Goal: Register for event/course

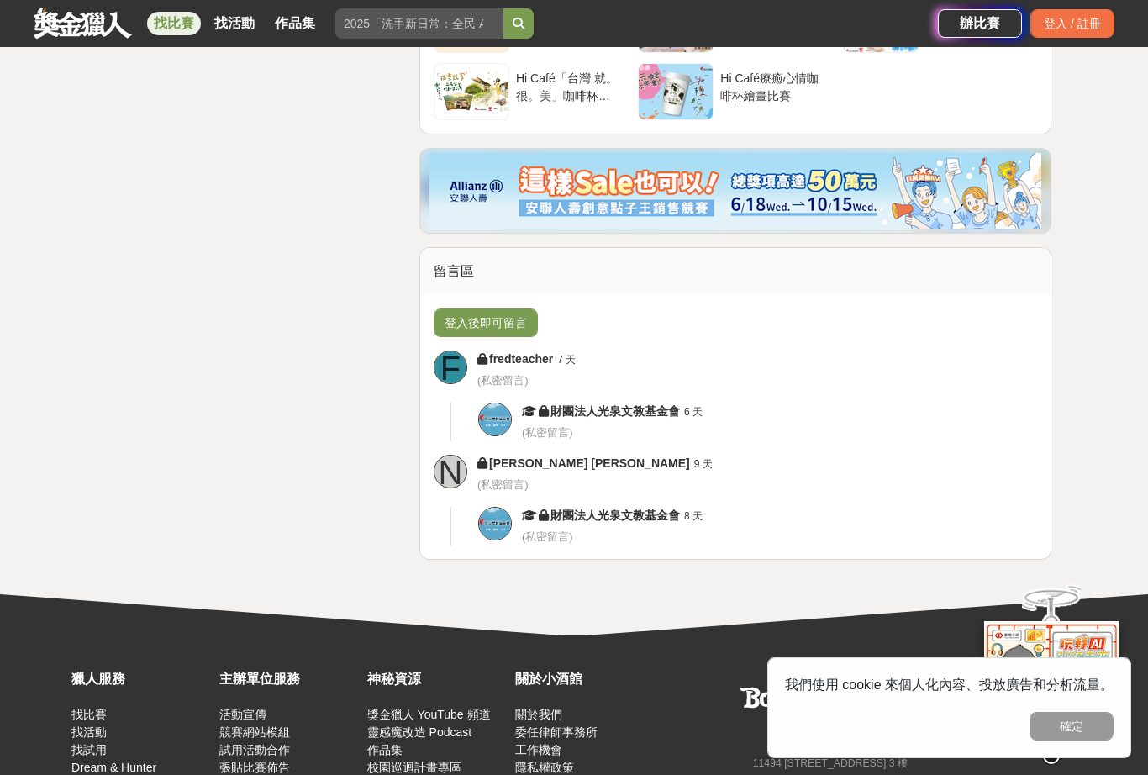
scroll to position [5175, 0]
click at [1083, 24] on div "登入 / 註冊" at bounding box center [1073, 23] width 84 height 29
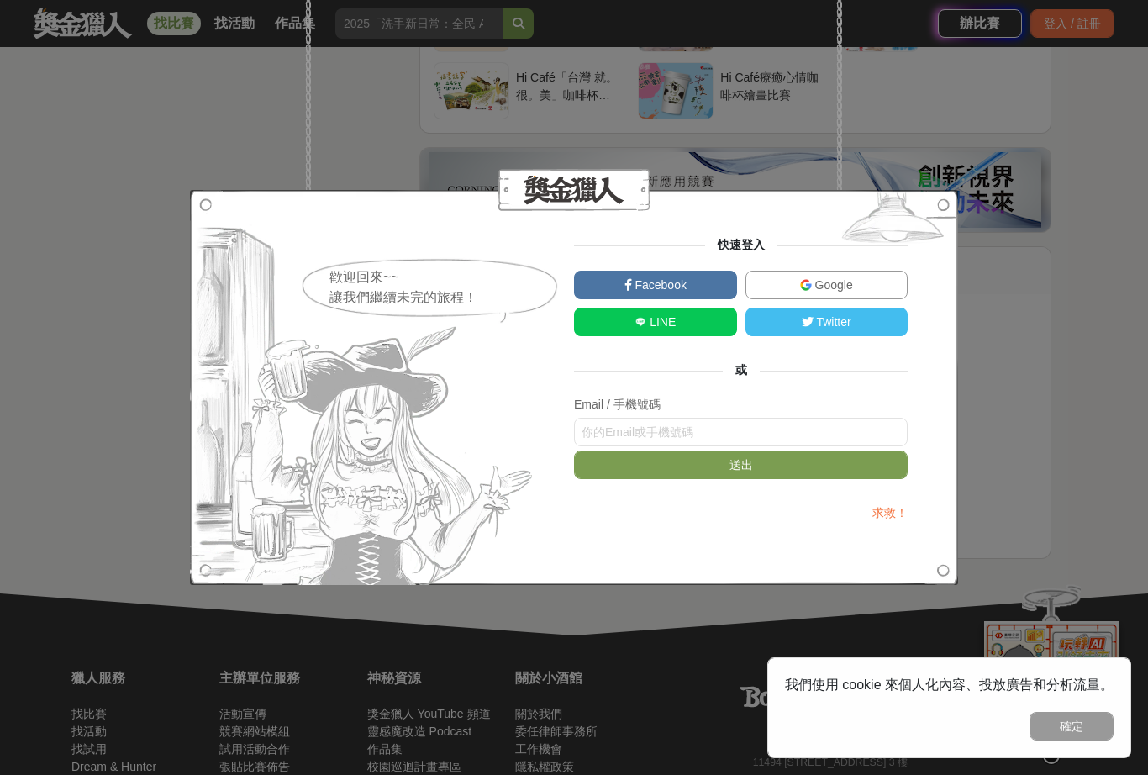
click at [842, 292] on span "Google" at bounding box center [832, 284] width 41 height 13
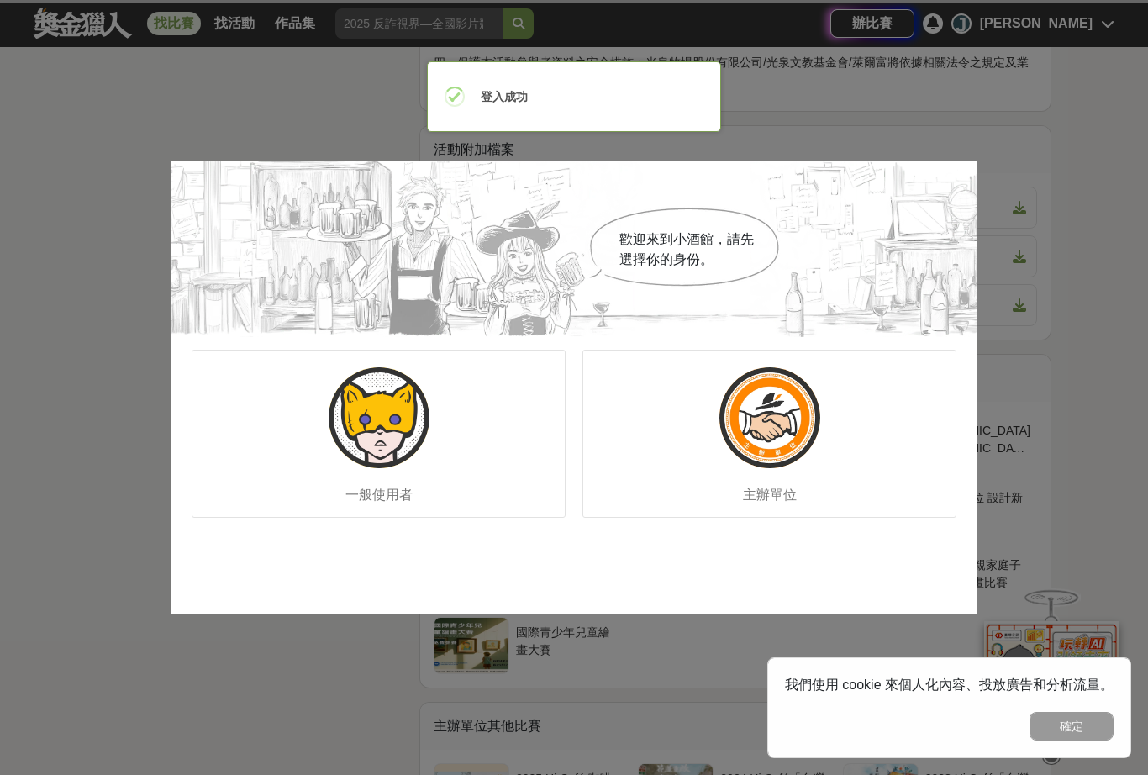
scroll to position [0, 0]
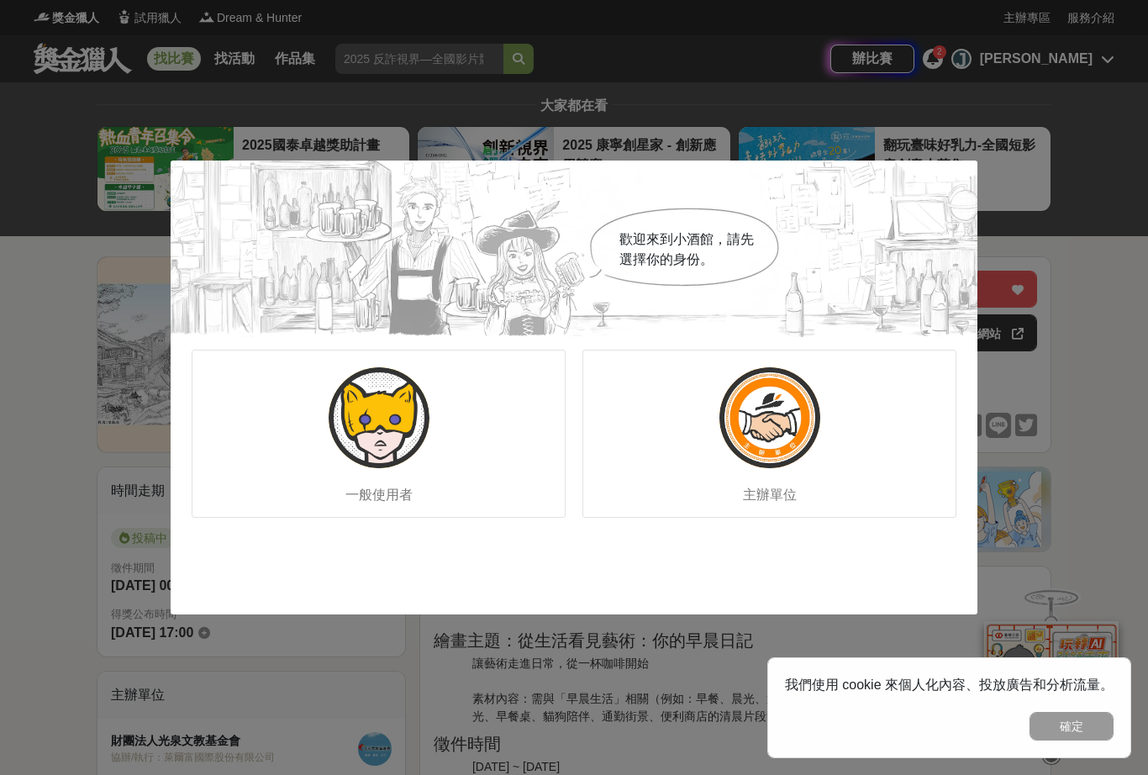
click at [361, 435] on img at bounding box center [379, 417] width 101 height 101
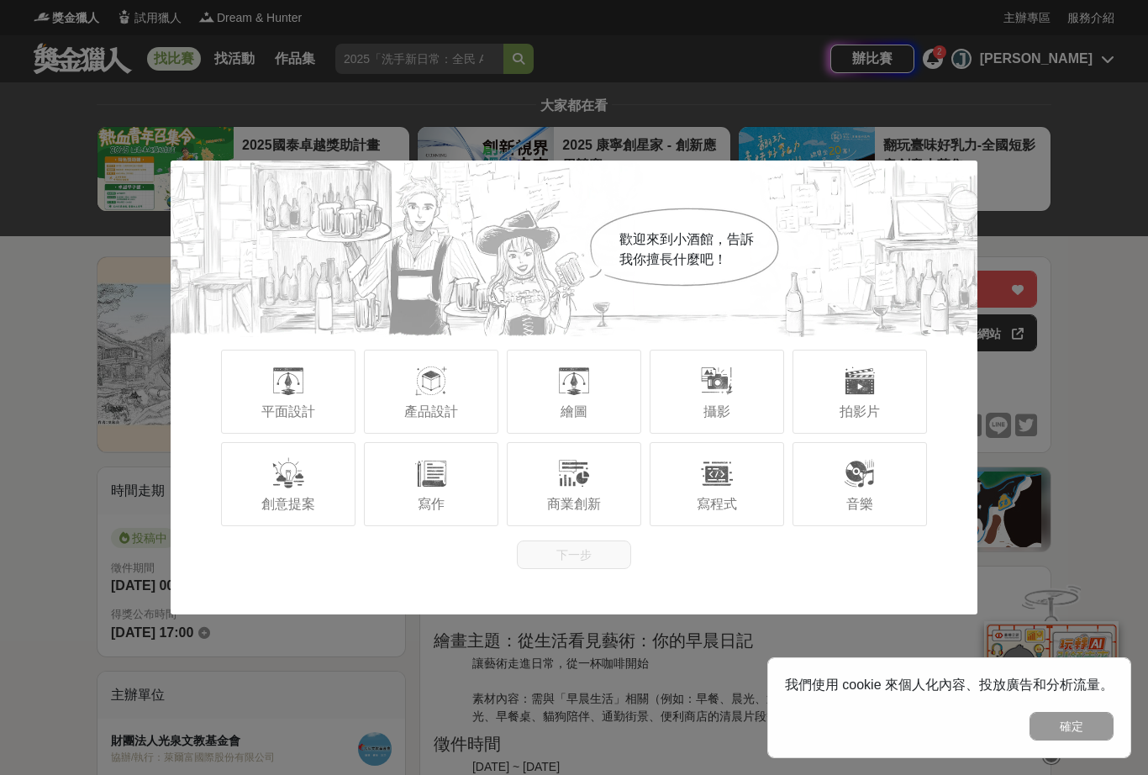
click at [560, 390] on div at bounding box center [574, 381] width 34 height 34
click at [609, 552] on button "下一步" at bounding box center [574, 555] width 114 height 29
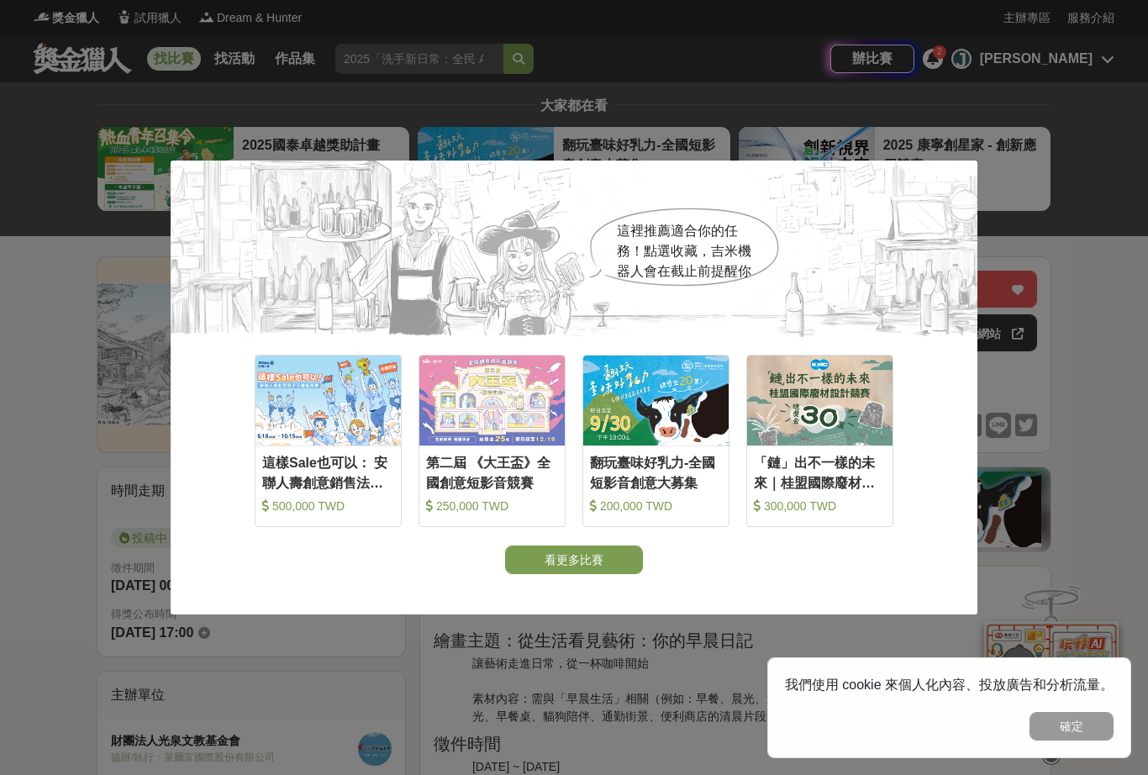
click at [604, 547] on button "看更多比賽" at bounding box center [574, 560] width 138 height 29
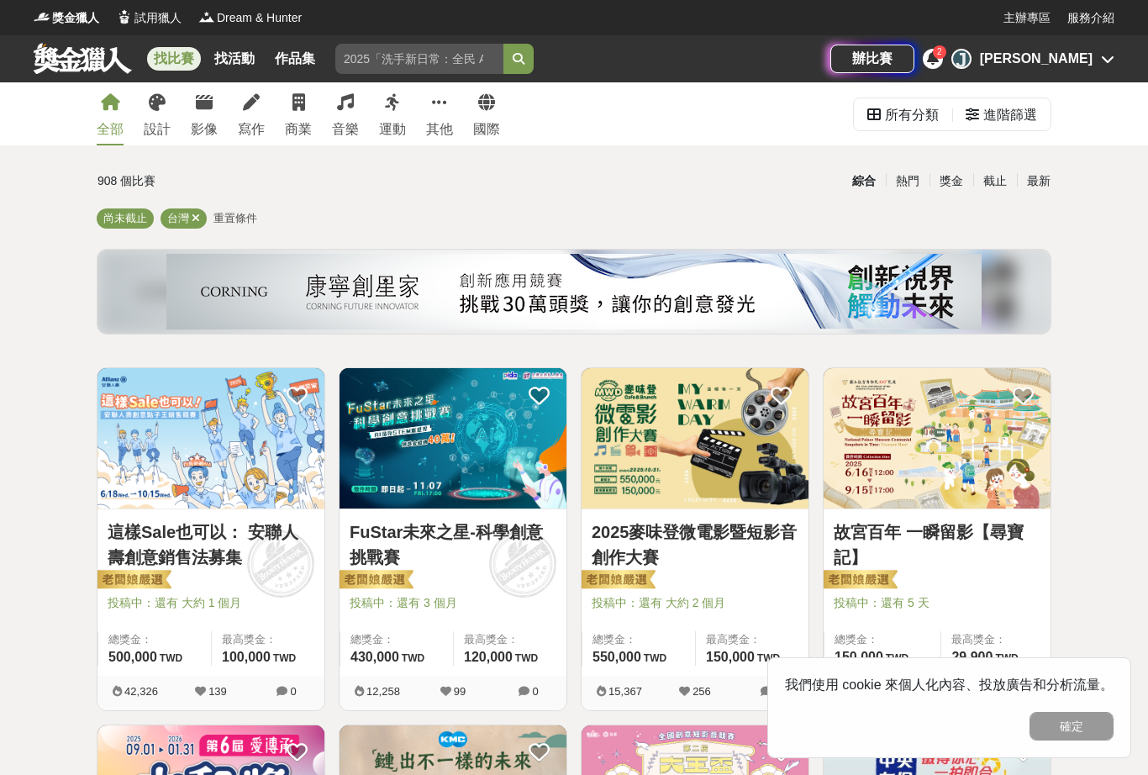
click at [1088, 715] on button "確定" at bounding box center [1072, 726] width 84 height 29
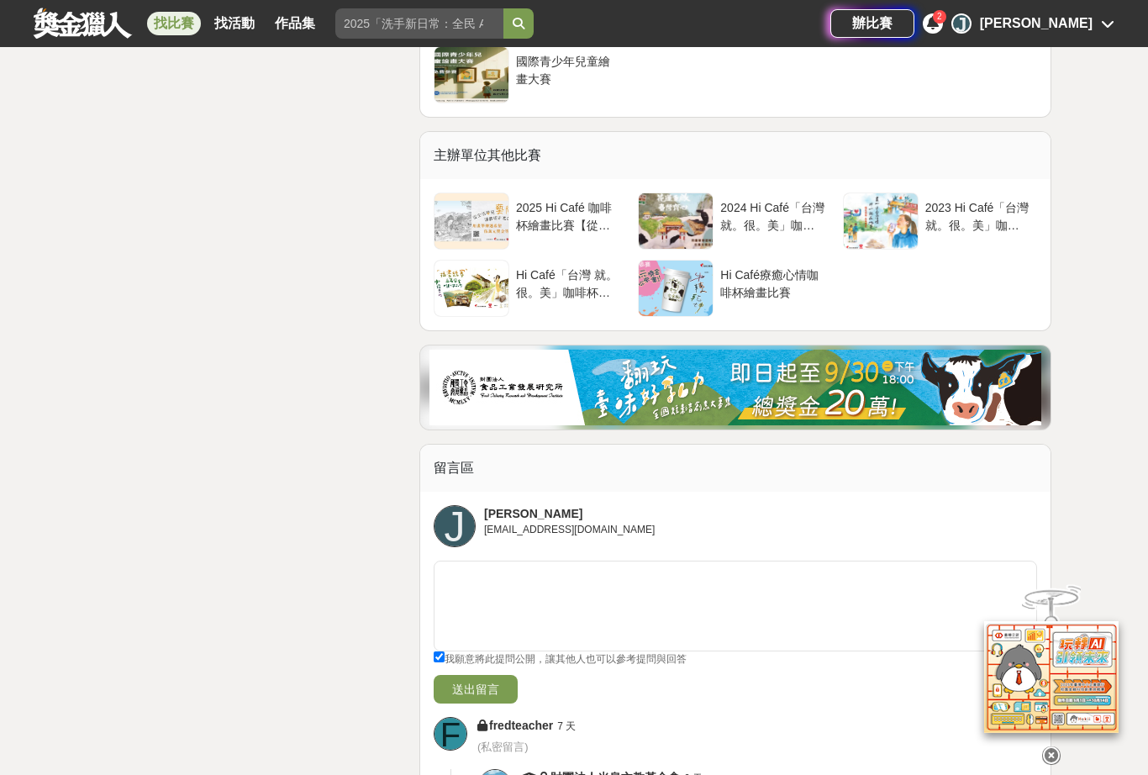
scroll to position [4974, 0]
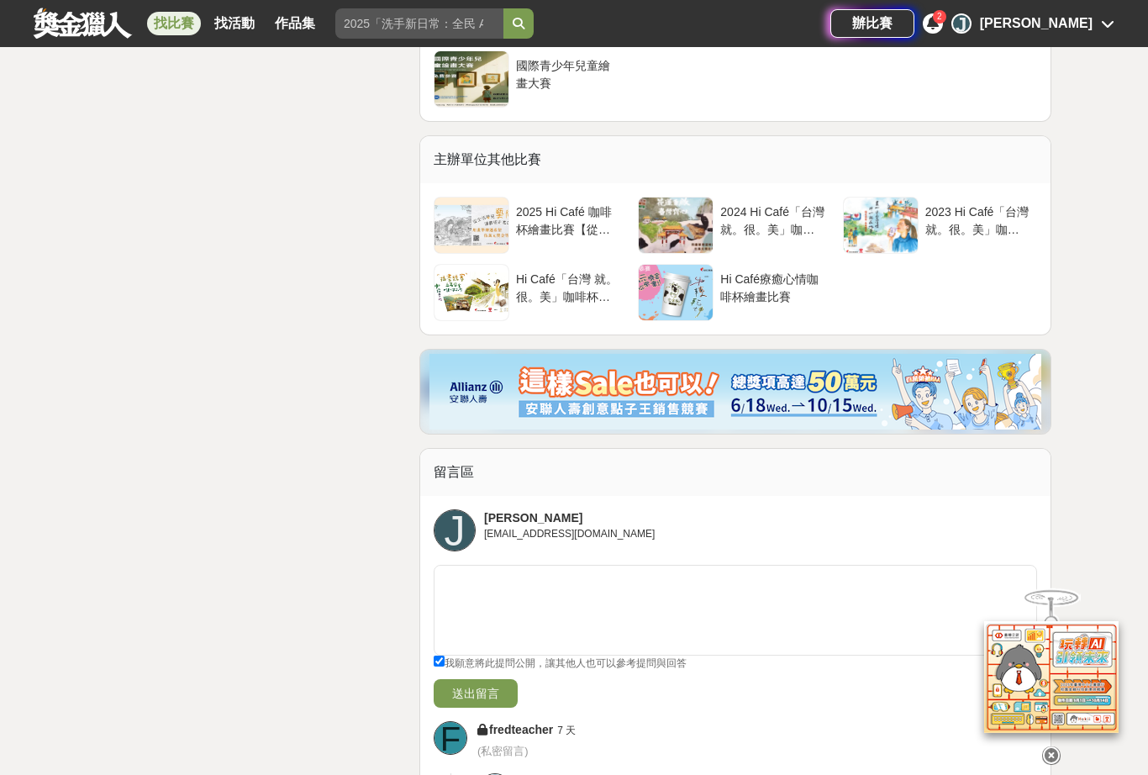
click at [777, 285] on div "Hi Café療癒心情咖啡杯繪畫比賽" at bounding box center [772, 287] width 105 height 32
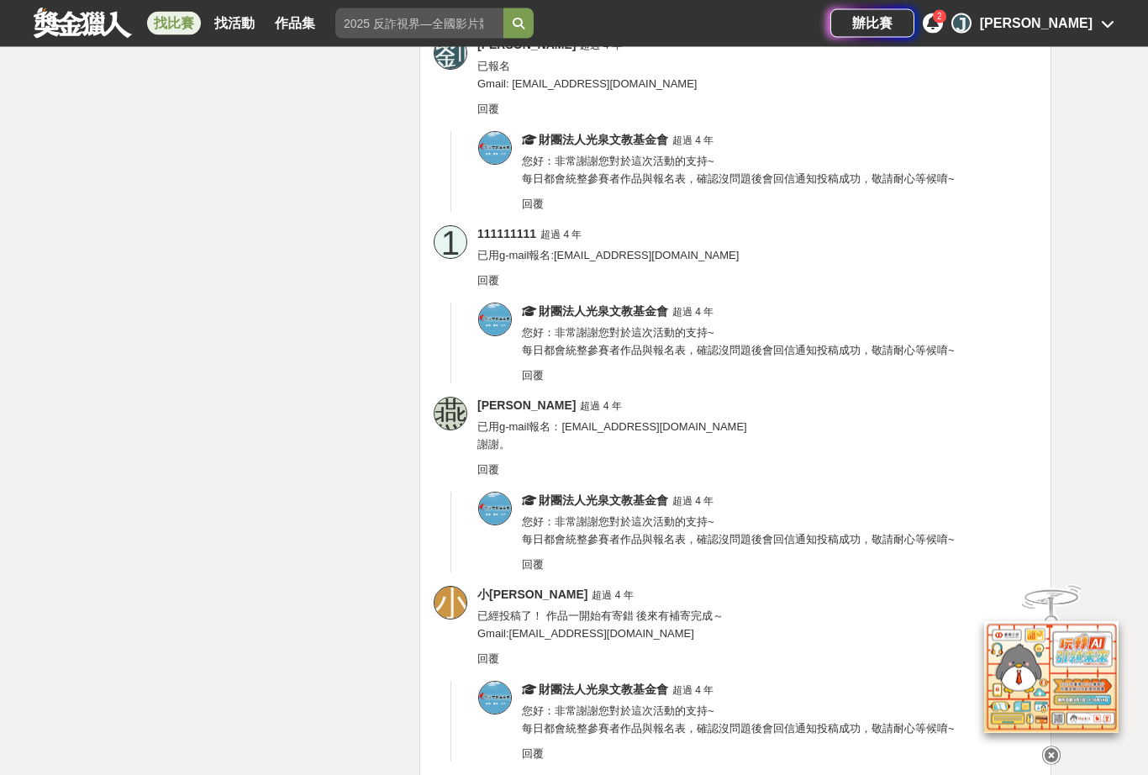
scroll to position [10432, 0]
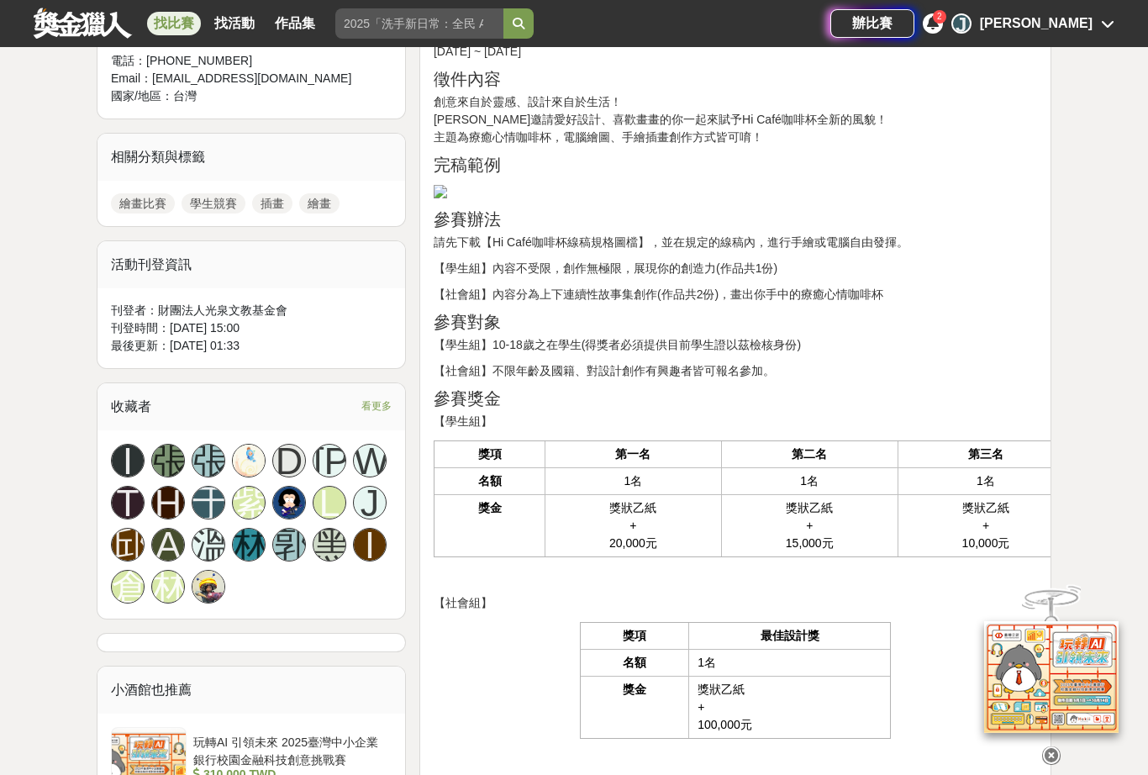
scroll to position [883, 0]
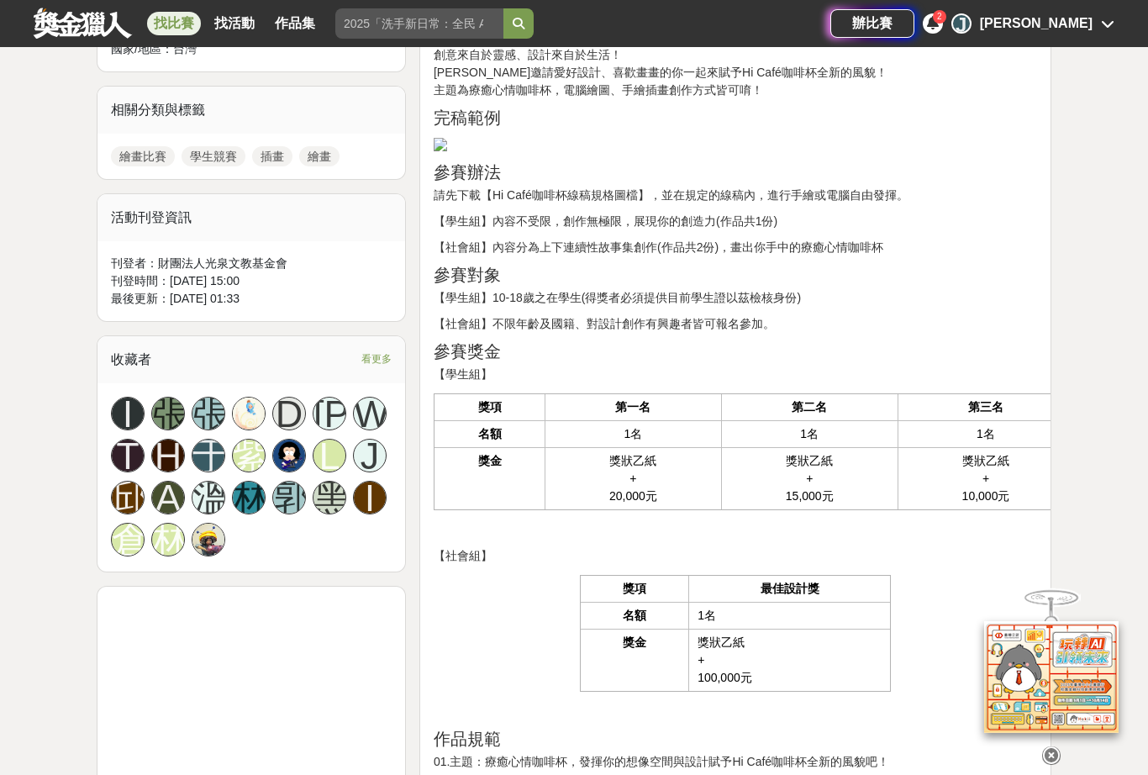
click at [943, 31] on div "2" at bounding box center [933, 23] width 20 height 20
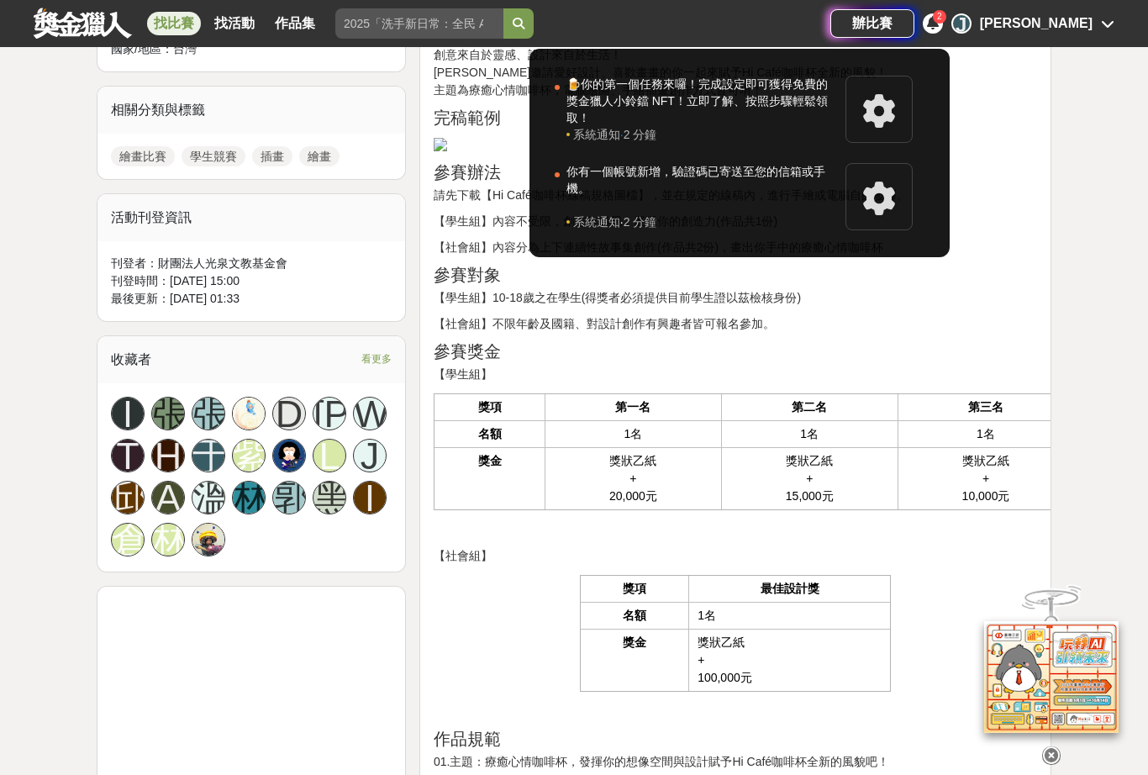
click at [1073, 124] on div at bounding box center [574, 387] width 1148 height 775
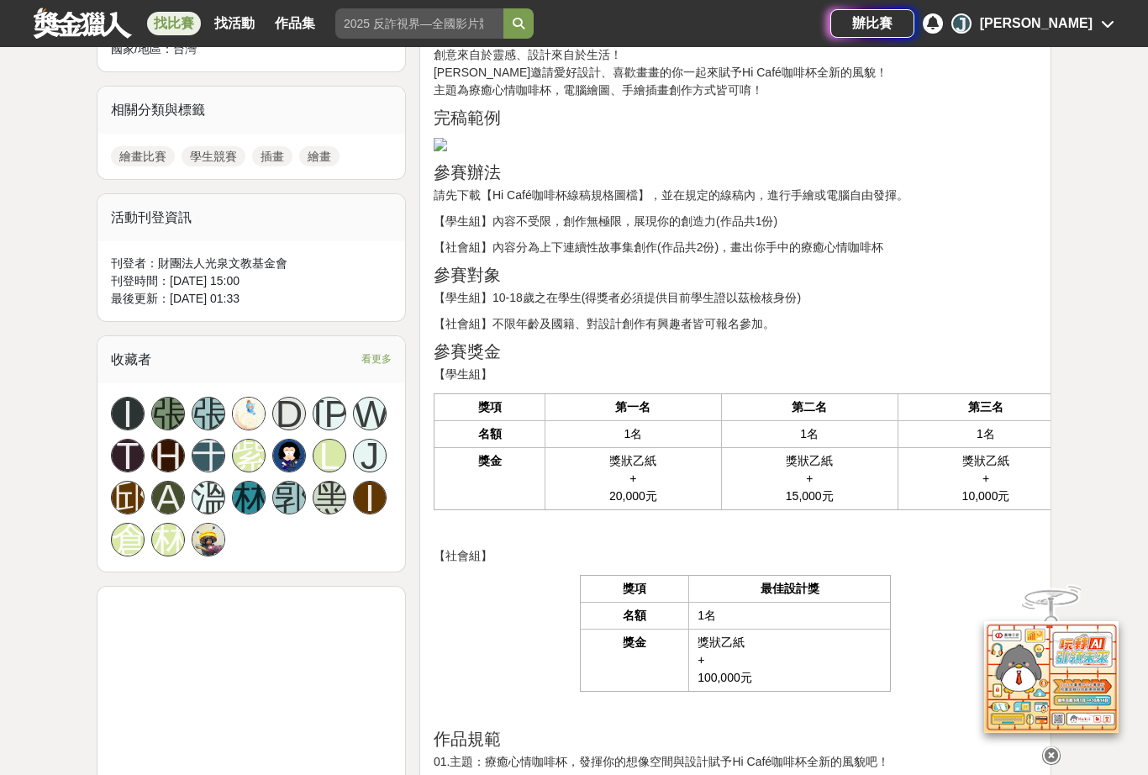
click at [1099, 29] on div "J Jason Cheng" at bounding box center [1033, 23] width 163 height 20
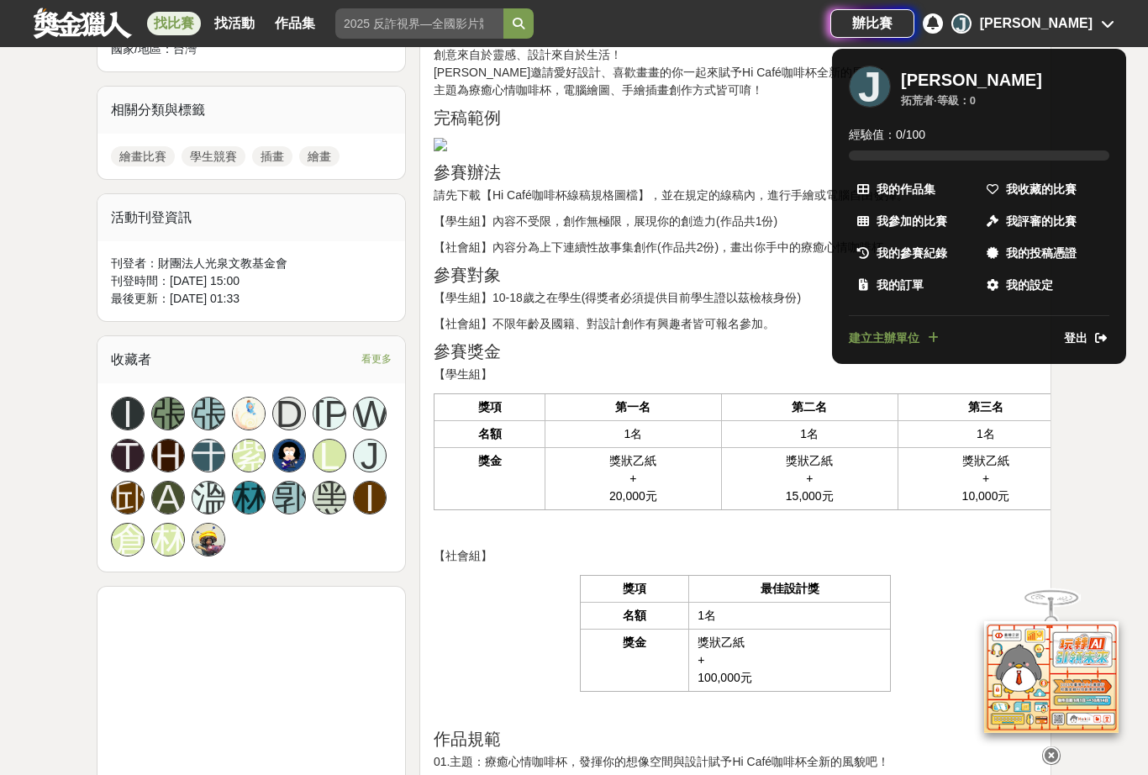
click at [1095, 342] on span at bounding box center [1101, 339] width 17 height 18
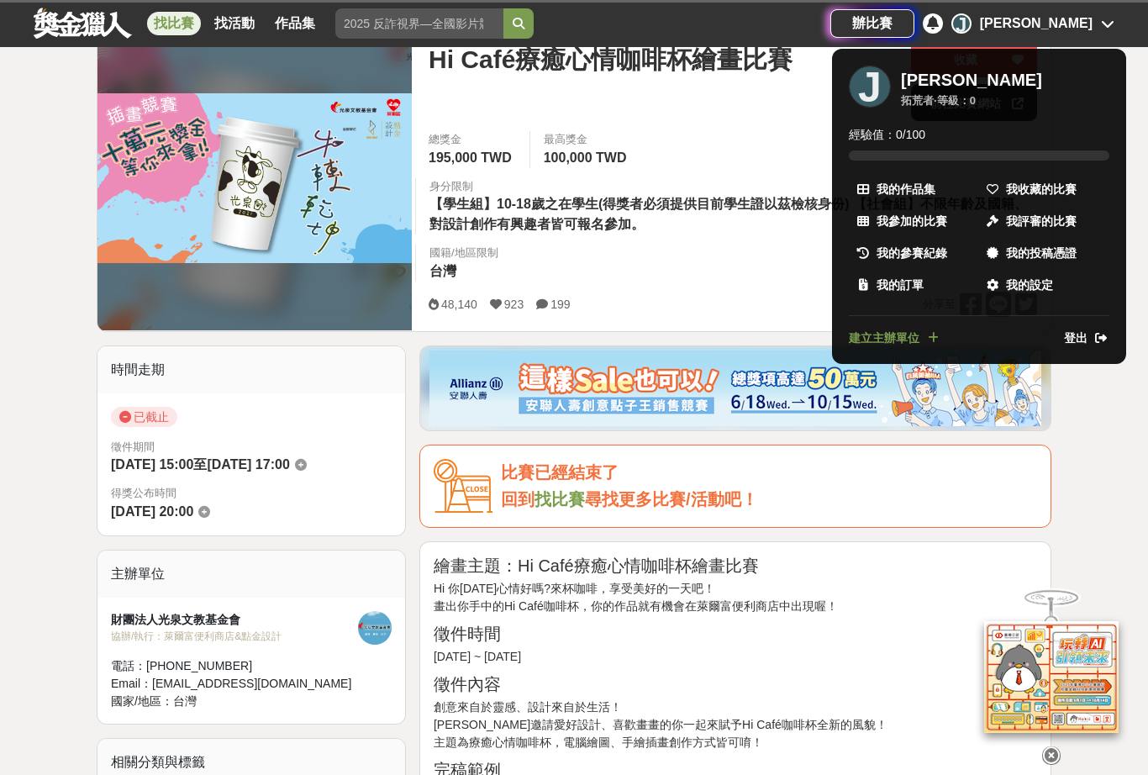
scroll to position [37, 0]
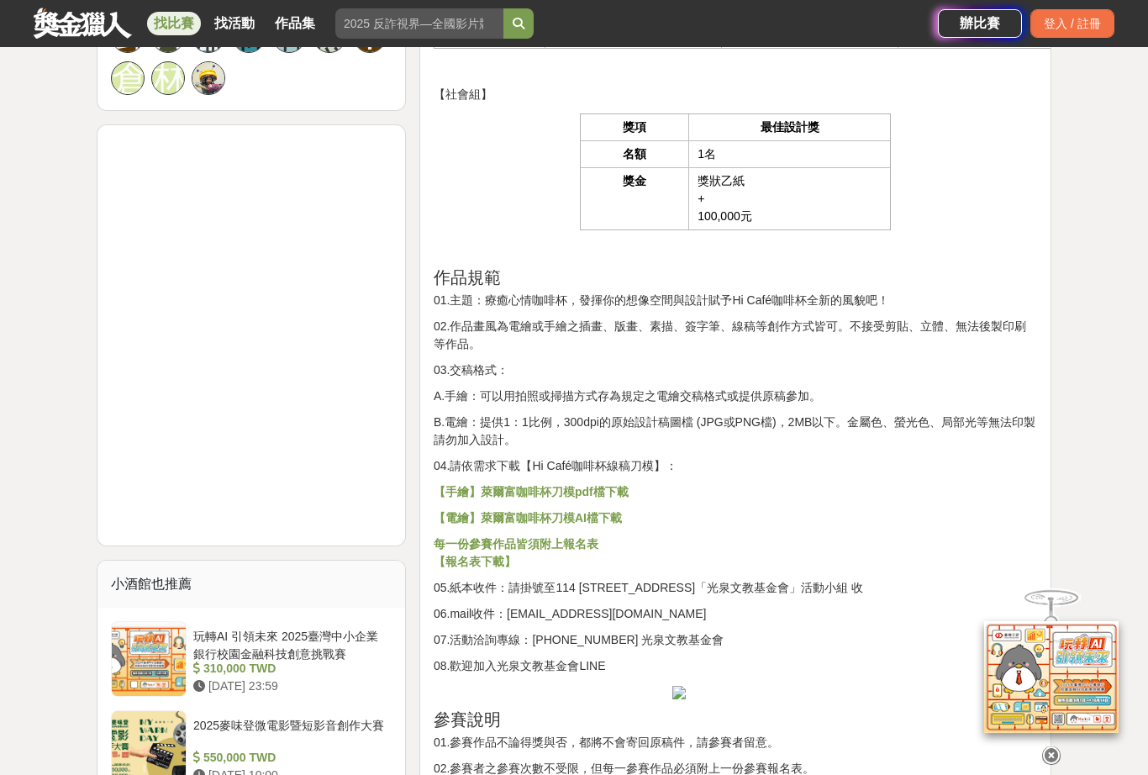
scroll to position [1345, 0]
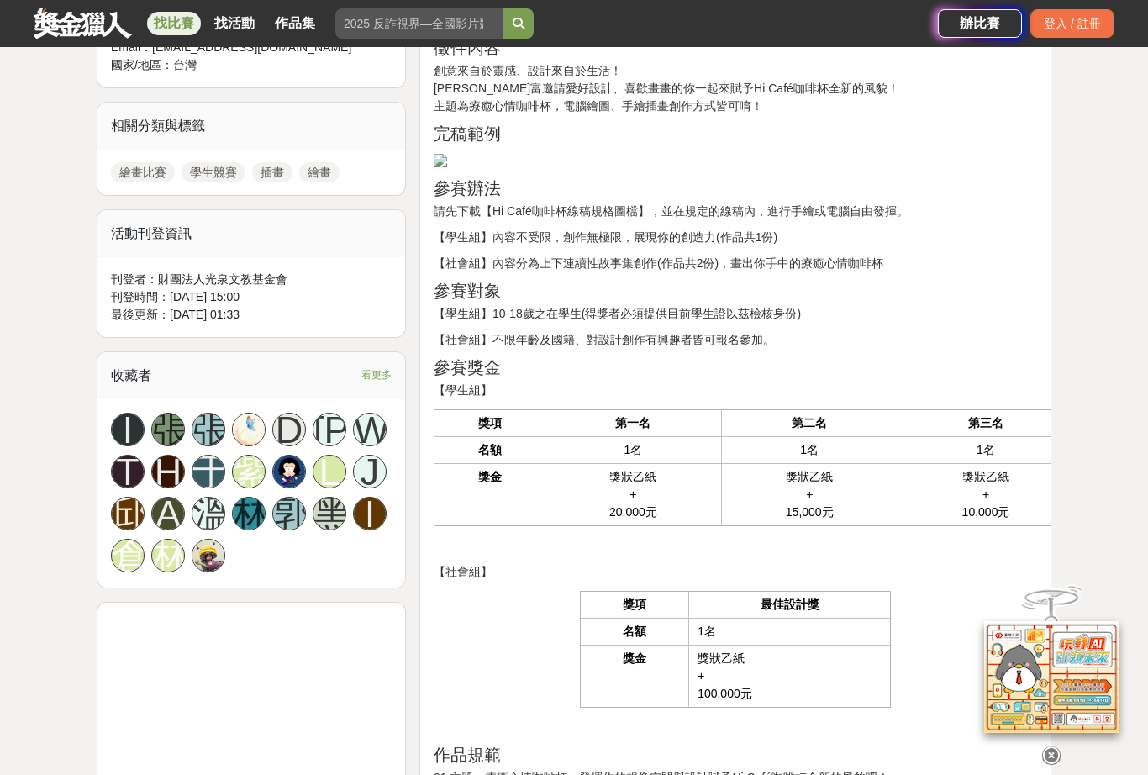
scroll to position [863, 0]
